Goal: Information Seeking & Learning: Learn about a topic

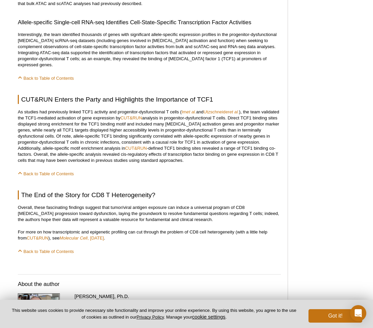
scroll to position [675, 0]
click at [193, 114] on em "et al." at bounding box center [192, 111] width 10 height 5
click at [192, 114] on em "et al." at bounding box center [192, 111] width 10 height 5
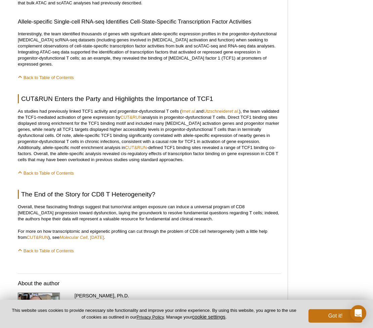
click at [214, 163] on p "As studies had previously linked TCF1 activity and progenitor-dysfunctional T c…" at bounding box center [149, 135] width 263 height 54
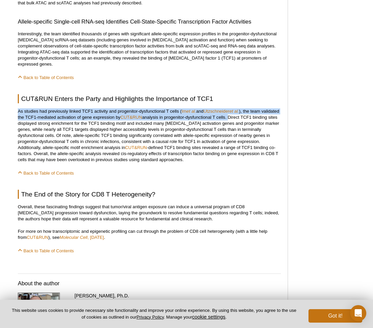
drag, startPoint x: 19, startPoint y: 132, endPoint x: 249, endPoint y: 138, distance: 230.1
click at [249, 138] on p "As studies had previously linked TCF1 activity and progenitor-dysfunctional T c…" at bounding box center [149, 135] width 263 height 54
drag, startPoint x: 249, startPoint y: 138, endPoint x: 8, endPoint y: 125, distance: 241.5
click at [8, 125] on div "Active Motif Logo Enabling Epigenetics Research 0 Search Skip to content Active…" at bounding box center [186, 21] width 373 height 1360
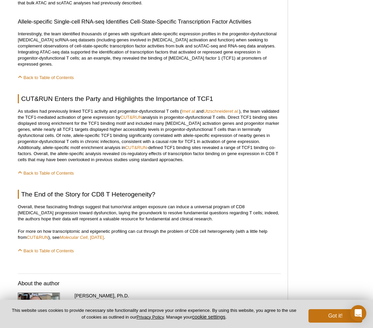
click at [15, 128] on div "<< Back to MOTIFvations Blog Home Page Cutting Through CD8 [MEDICAL_DATA] Heter…" at bounding box center [154, 4] width 281 height 1244
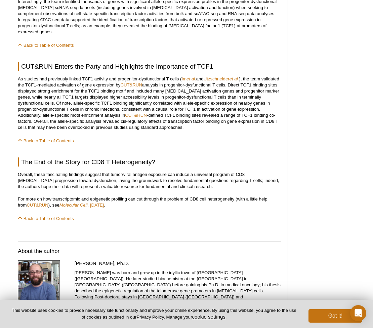
scroll to position [709, 0]
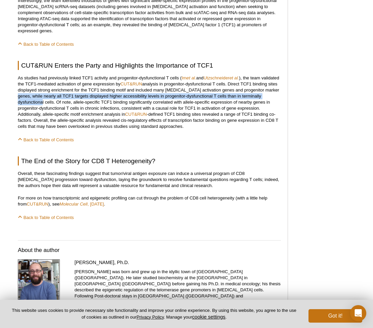
drag, startPoint x: 33, startPoint y: 114, endPoint x: 53, endPoint y: 121, distance: 21.0
click at [53, 121] on p "As studies had previously linked TCF1 activity and progenitor-dysfunctional T c…" at bounding box center [149, 102] width 263 height 54
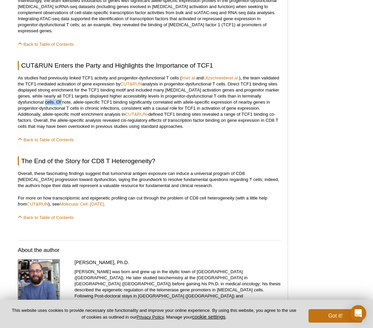
drag, startPoint x: 57, startPoint y: 121, endPoint x: 75, endPoint y: 123, distance: 18.6
click at [76, 123] on p "As studies had previously linked TCF1 activity and progenitor-dysfunctional T c…" at bounding box center [149, 102] width 263 height 54
click at [75, 123] on p "As studies had previously linked TCF1 activity and progenitor-dysfunctional T c…" at bounding box center [149, 102] width 263 height 54
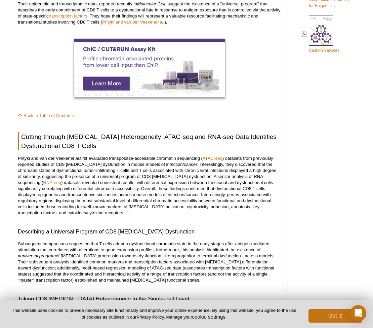
scroll to position [517, 0]
